Goal: Information Seeking & Learning: Check status

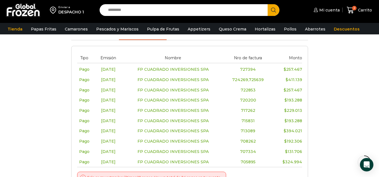
scroll to position [140, 0]
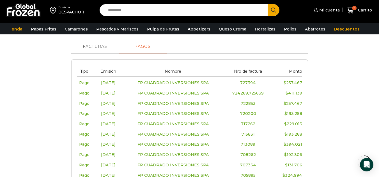
click at [102, 47] on span "Facturas" at bounding box center [95, 47] width 25 height 4
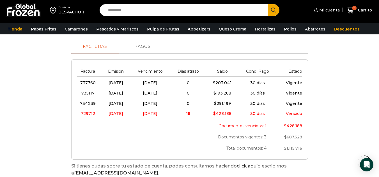
click at [147, 43] on link "Pagos" at bounding box center [143, 46] width 48 height 13
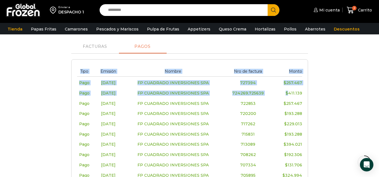
drag, startPoint x: 290, startPoint y: 93, endPoint x: 302, endPoint y: 93, distance: 12.3
click at [302, 93] on div "Tipo Emisión Nombre Nro de factura Monto Pago 01/08/2025 FP CUADRADO INVERSIONE…" at bounding box center [189, 131] width 237 height 144
click at [295, 94] on bdi "$ 411.139" at bounding box center [293, 93] width 17 height 5
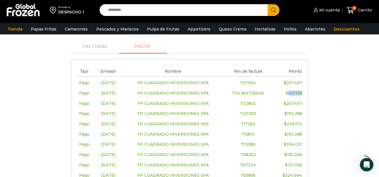
drag, startPoint x: 289, startPoint y: 93, endPoint x: 301, endPoint y: 94, distance: 11.5
click at [301, 94] on bdi "$ 411.139" at bounding box center [293, 93] width 17 height 5
copy bdi "411.139"
click at [101, 47] on span "Facturas" at bounding box center [95, 47] width 25 height 4
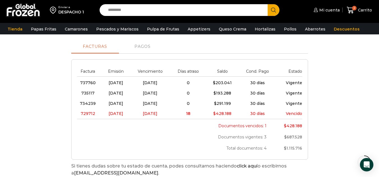
click at [88, 104] on span "734239" at bounding box center [88, 103] width 16 height 5
copy span "734239"
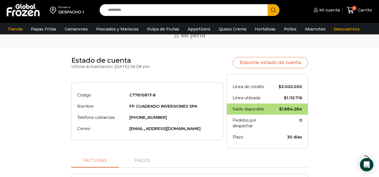
scroll to position [0, 0]
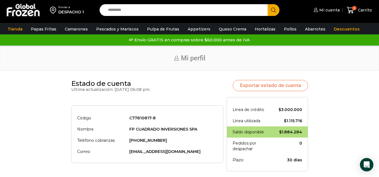
click at [166, 13] on input "Search input" at bounding box center [184, 10] width 159 height 12
type input "*****"
click at [267, 4] on button "Search" at bounding box center [273, 10] width 12 height 12
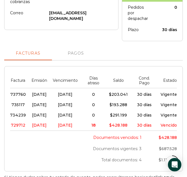
scroll to position [140, 0]
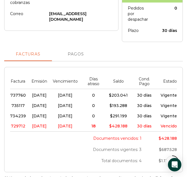
click at [70, 54] on span "Pagos" at bounding box center [76, 54] width 16 height 4
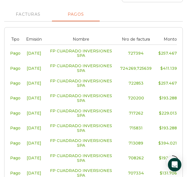
scroll to position [93, 0]
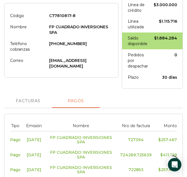
click at [33, 100] on span "Facturas" at bounding box center [28, 101] width 25 height 4
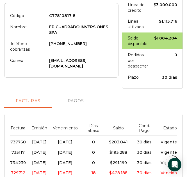
scroll to position [187, 0]
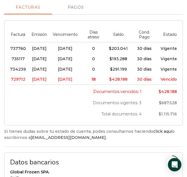
click at [77, 8] on span "Pagos" at bounding box center [76, 7] width 16 height 4
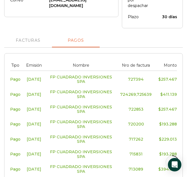
scroll to position [140, 0]
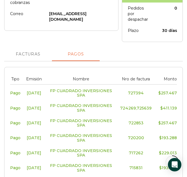
click at [24, 52] on link "Facturas" at bounding box center [28, 54] width 48 height 13
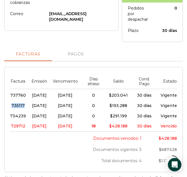
drag, startPoint x: 24, startPoint y: 106, endPoint x: 10, endPoint y: 106, distance: 13.5
click at [10, 106] on td "735117" at bounding box center [19, 106] width 18 height 10
click at [20, 107] on span "735117" at bounding box center [17, 105] width 13 height 5
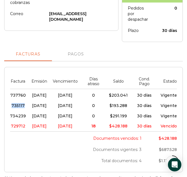
click at [20, 107] on span "735117" at bounding box center [17, 105] width 13 height 5
click at [40, 149] on div "Documentos vencidos: 1 $ 428.188 Documentos vigentes: 3 $ 687.528 Total documen…" at bounding box center [93, 149] width 166 height 35
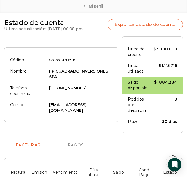
scroll to position [47, 0]
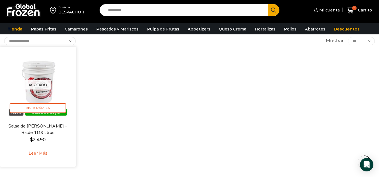
scroll to position [47, 0]
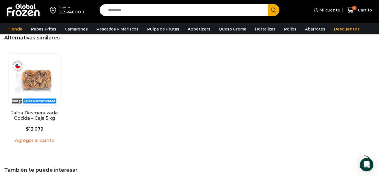
scroll to position [421, 0]
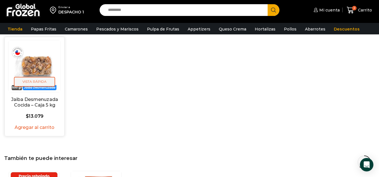
click at [45, 84] on span "Vista Rápida" at bounding box center [34, 82] width 41 height 10
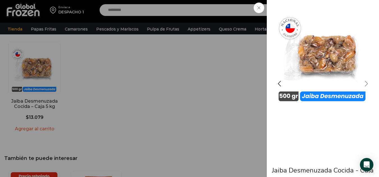
click at [370, 82] on div "Next slide" at bounding box center [366, 84] width 14 height 14
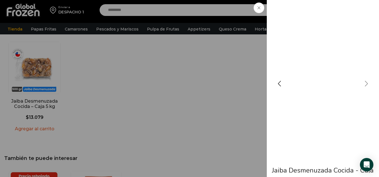
click at [370, 82] on div "Next slide" at bounding box center [366, 84] width 14 height 14
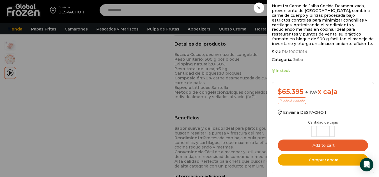
scroll to position [140, 0]
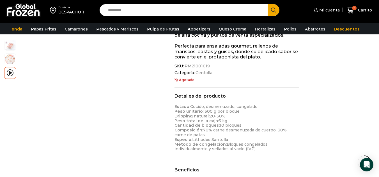
click at [237, 30] on link "Queso Crema" at bounding box center [232, 29] width 33 height 11
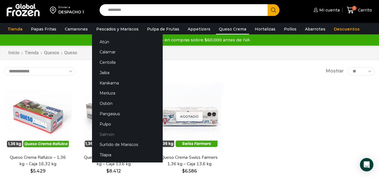
click at [115, 137] on link "Salmón" at bounding box center [127, 134] width 71 height 10
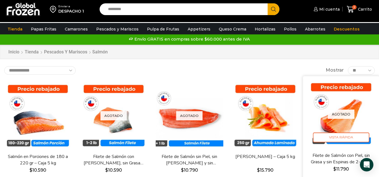
scroll to position [47, 0]
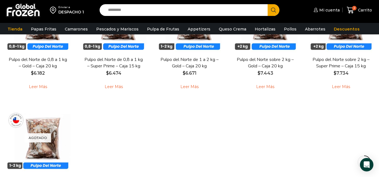
scroll to position [93, 0]
